Goal: Information Seeking & Learning: Learn about a topic

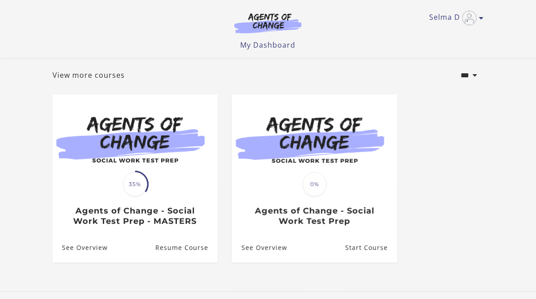
scroll to position [51, 0]
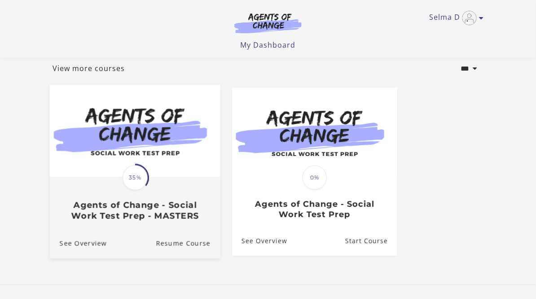
click at [136, 180] on span "35%" at bounding box center [135, 177] width 25 height 25
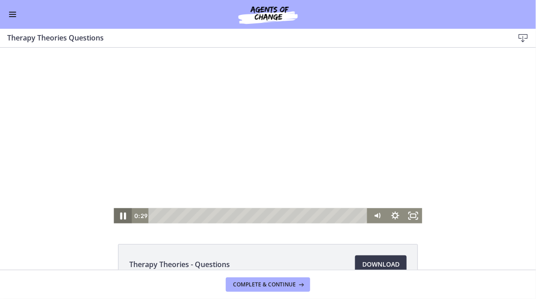
click at [125, 215] on icon "Pause" at bounding box center [123, 215] width 6 height 7
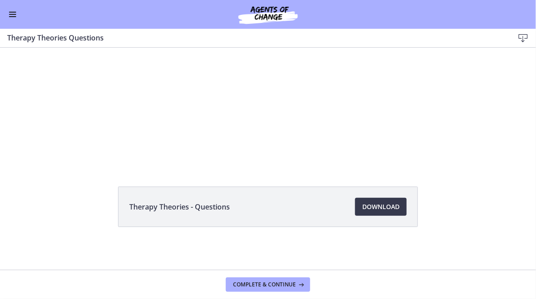
click at [15, 17] on button "Enable menu" at bounding box center [12, 14] width 11 height 11
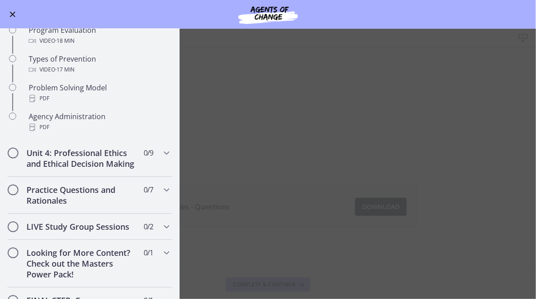
scroll to position [580, 0]
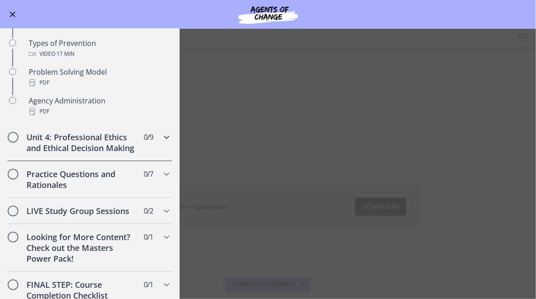
click at [96, 139] on h2 "Unit 4: Professional Ethics and Ethical Decision Making" at bounding box center [82, 143] width 110 height 22
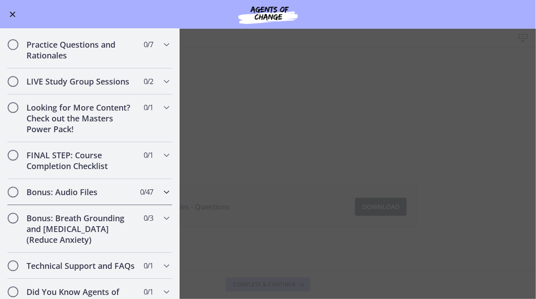
scroll to position [653, 0]
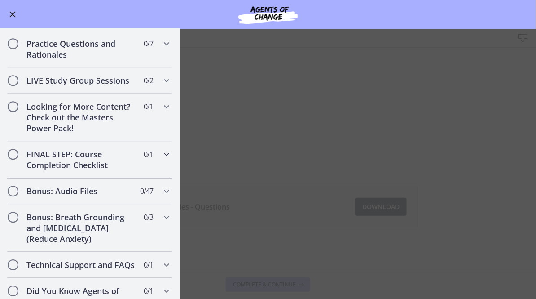
click at [93, 168] on h2 "FINAL STEP: Course Completion Checklist" at bounding box center [82, 160] width 110 height 22
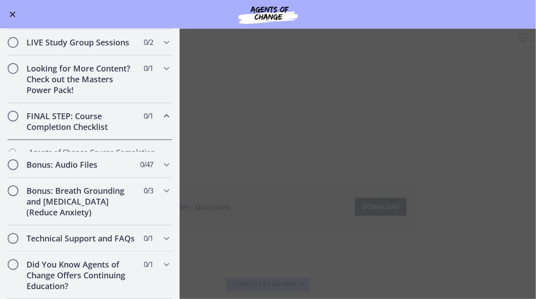
scroll to position [397, 0]
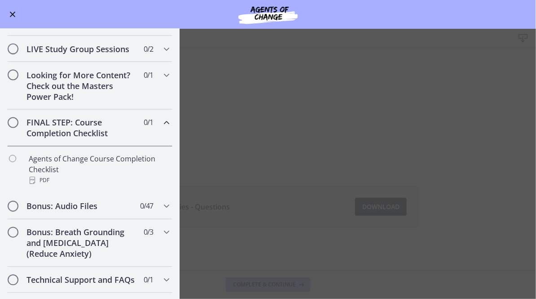
click at [100, 132] on h2 "FINAL STEP: Course Completion Checklist" at bounding box center [82, 128] width 110 height 22
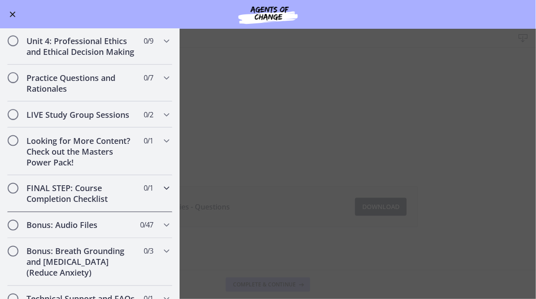
scroll to position [343, 0]
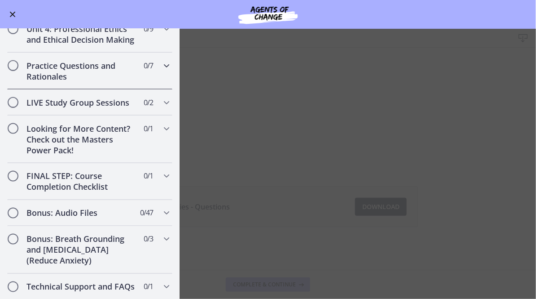
click at [91, 76] on h2 "Practice Questions and Rationales" at bounding box center [82, 71] width 110 height 22
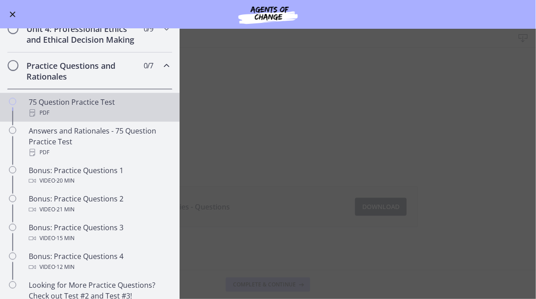
click at [96, 111] on div "PDF" at bounding box center [99, 112] width 140 height 11
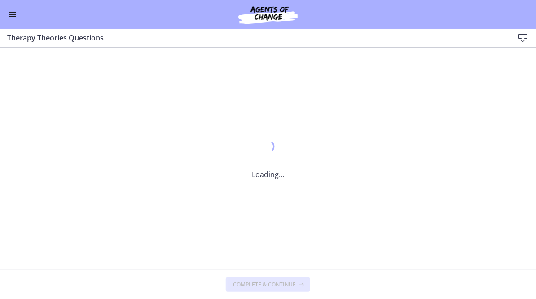
scroll to position [0, 0]
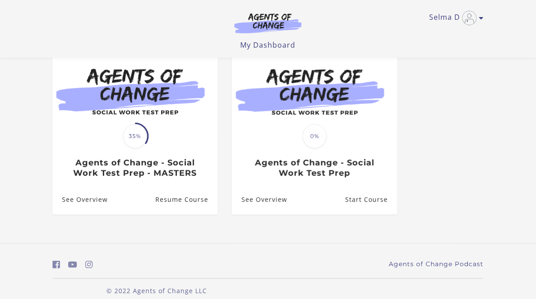
scroll to position [104, 0]
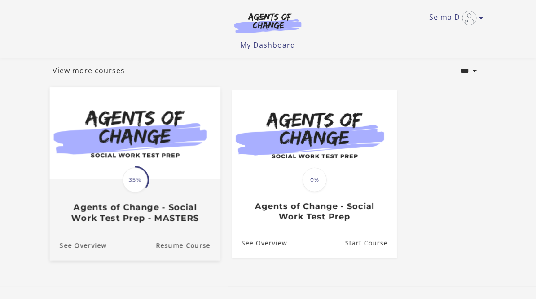
scroll to position [60, 0]
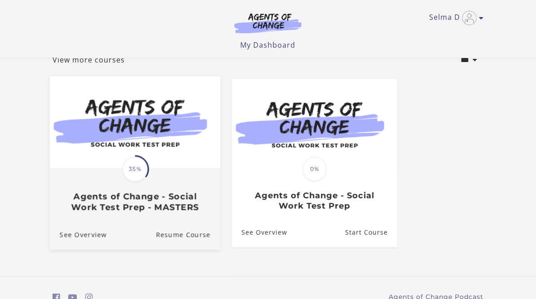
click at [166, 180] on div "Translation missing: en.liquid.partials.dashboard_course_card.progress_descript…" at bounding box center [135, 190] width 171 height 43
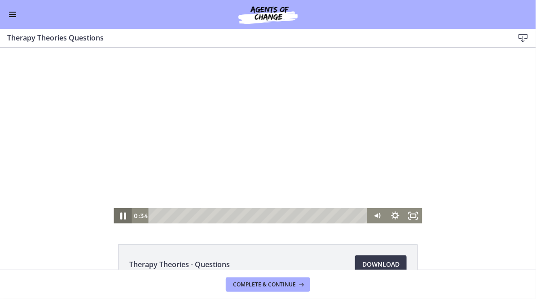
click at [124, 212] on icon "Pause" at bounding box center [123, 215] width 22 height 18
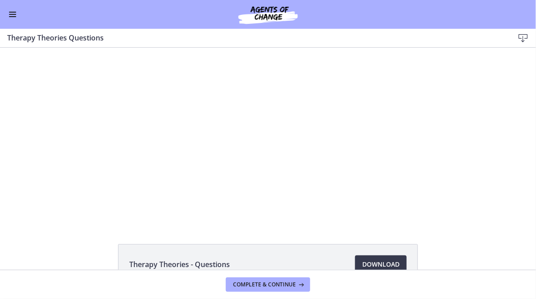
click at [9, 15] on button "Enable menu" at bounding box center [12, 14] width 11 height 11
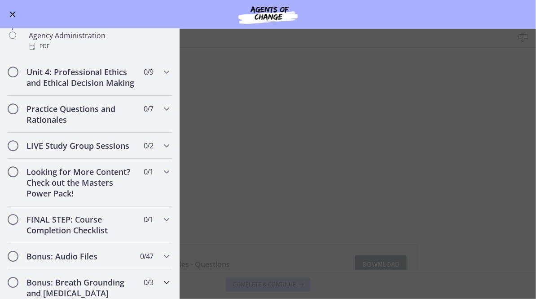
scroll to position [646, 0]
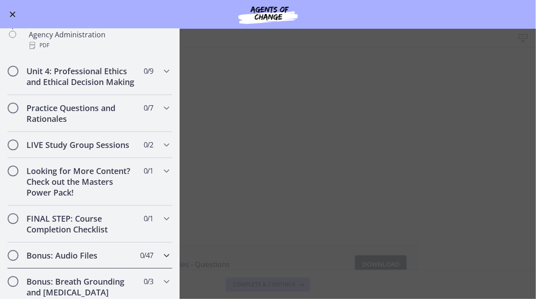
click at [78, 242] on div "Bonus: Audio Files 0 / 47 Completed" at bounding box center [89, 255] width 165 height 26
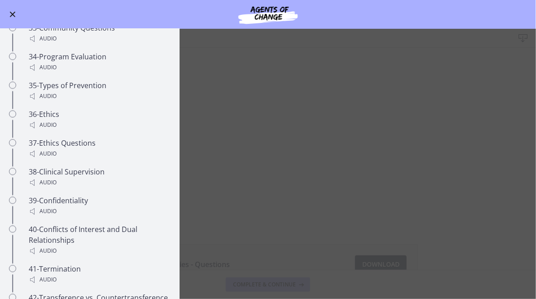
scroll to position [1222, 0]
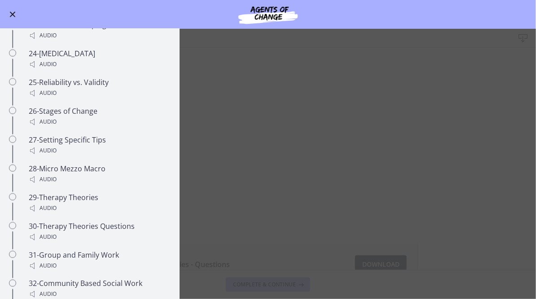
click at [14, 19] on button "Enable menu" at bounding box center [12, 14] width 11 height 11
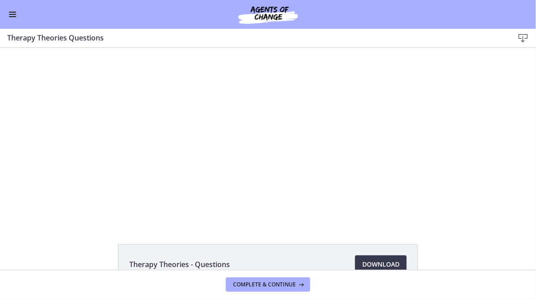
click at [10, 18] on button "Enable menu" at bounding box center [12, 14] width 11 height 11
